Goal: Information Seeking & Learning: Learn about a topic

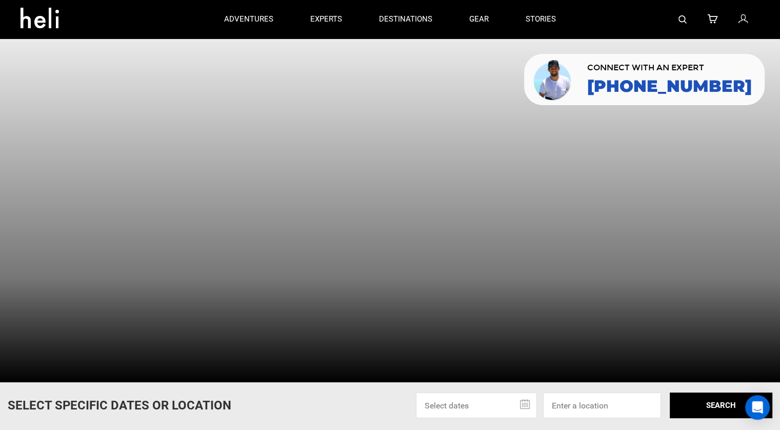
click at [408, 145] on div at bounding box center [390, 209] width 780 height 343
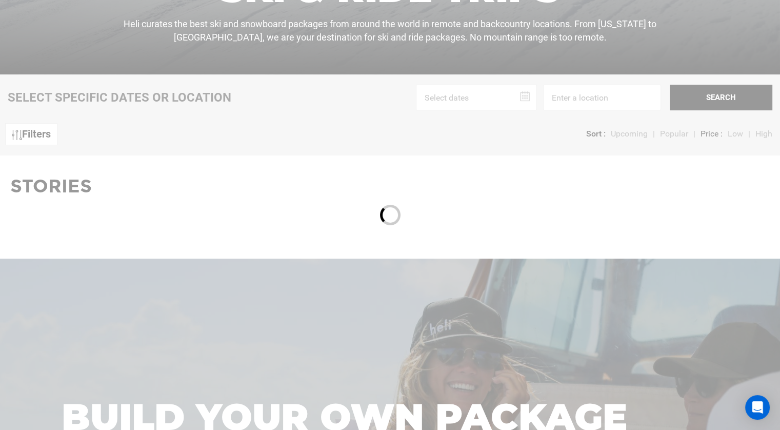
scroll to position [53, 0]
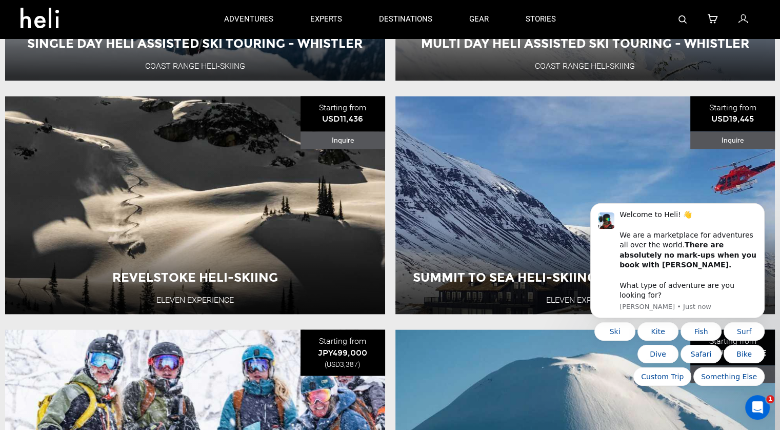
scroll to position [1525, 0]
